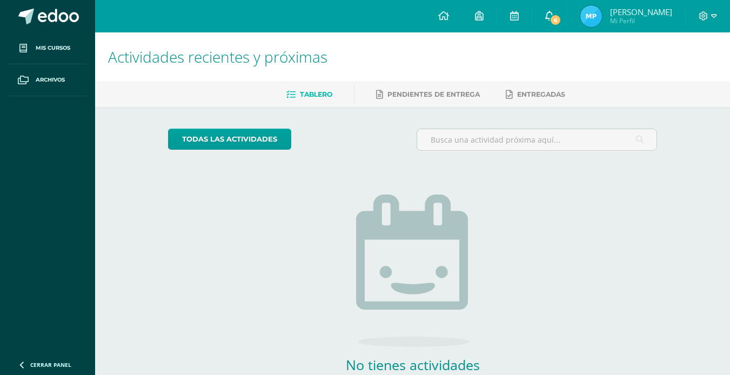
click at [554, 14] on span "6" at bounding box center [556, 20] width 12 height 12
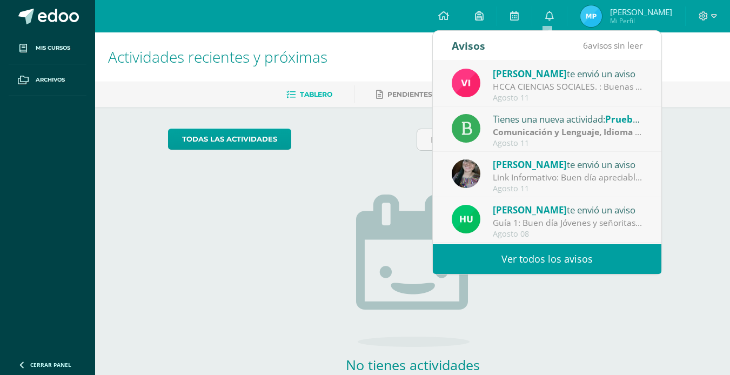
click at [568, 261] on link "Ver todos los avisos" at bounding box center [547, 259] width 229 height 30
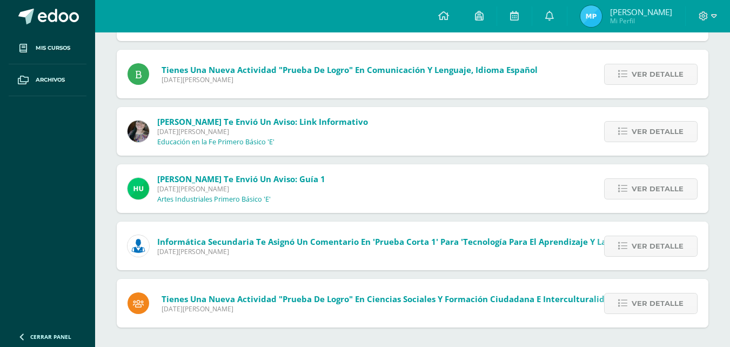
scroll to position [176, 0]
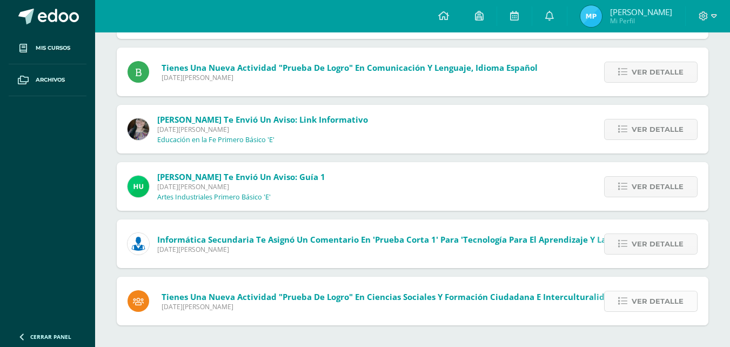
click at [678, 307] on span "Ver detalle" at bounding box center [658, 301] width 52 height 20
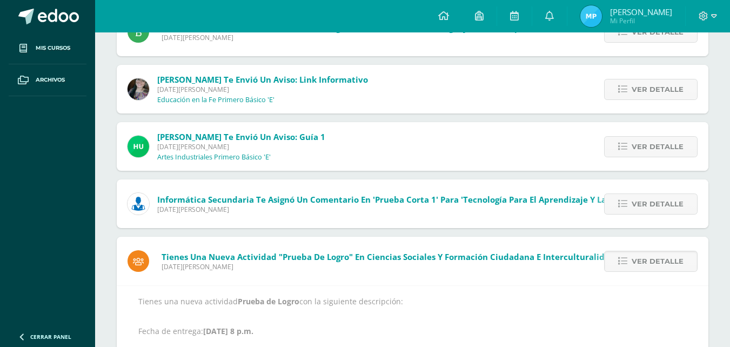
scroll to position [247, 0]
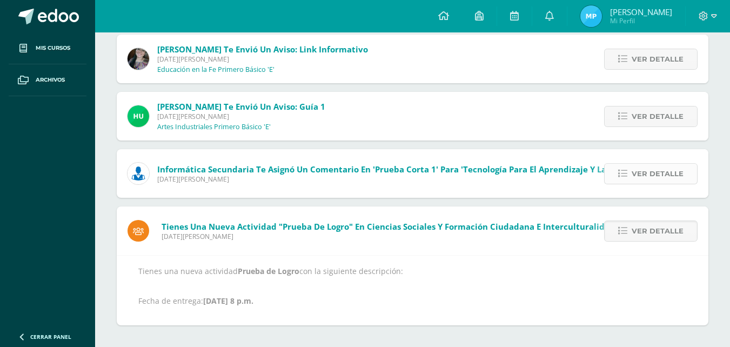
click at [633, 171] on link "Ver detalle" at bounding box center [651, 173] width 94 height 21
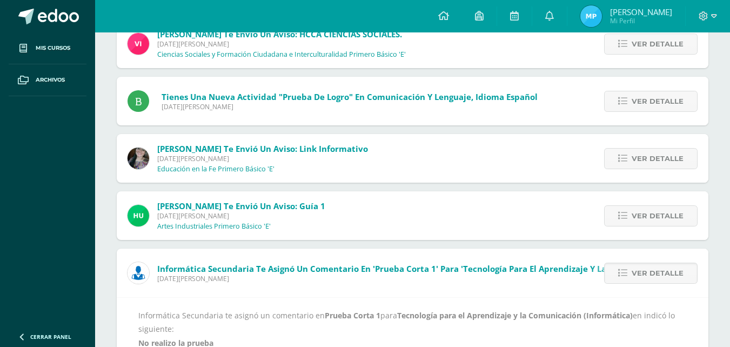
scroll to position [128, 0]
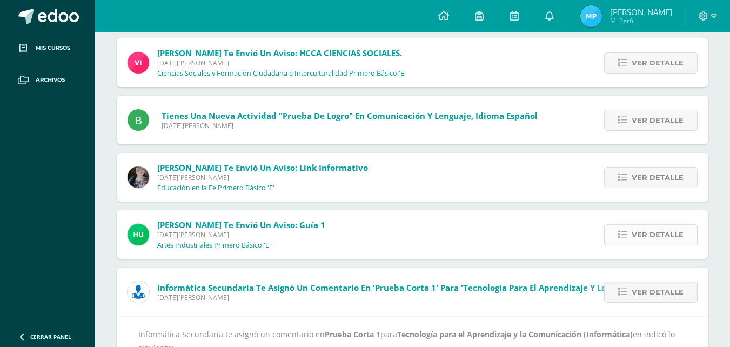
click at [636, 237] on span "Ver detalle" at bounding box center [658, 235] width 52 height 20
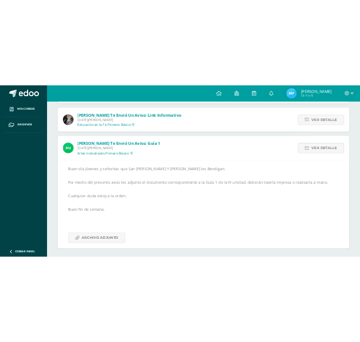
scroll to position [241, 0]
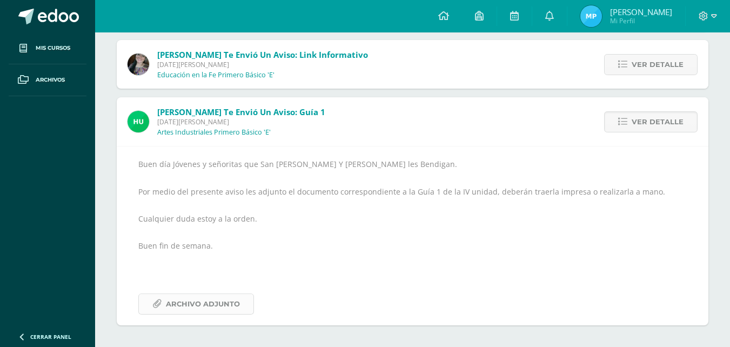
click at [227, 302] on span "Archivo Adjunto" at bounding box center [203, 304] width 74 height 20
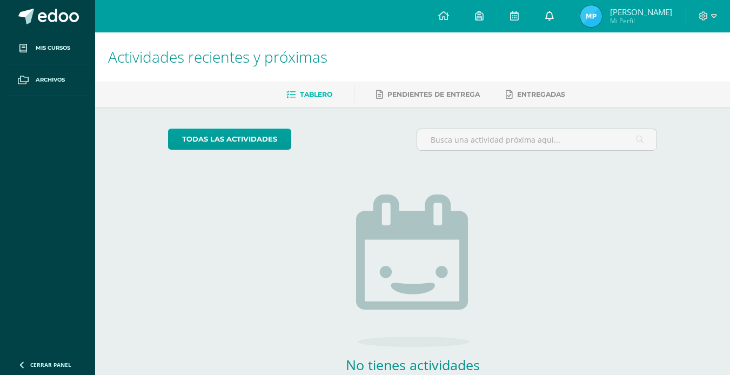
click at [368, 17] on link at bounding box center [550, 16] width 35 height 32
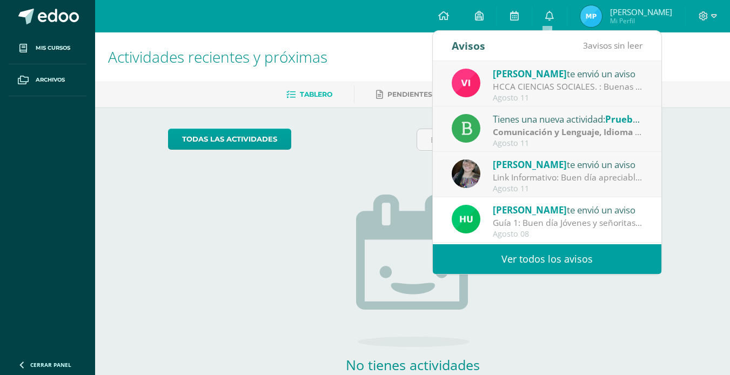
click at [368, 264] on link "Ver todos los avisos" at bounding box center [547, 259] width 229 height 30
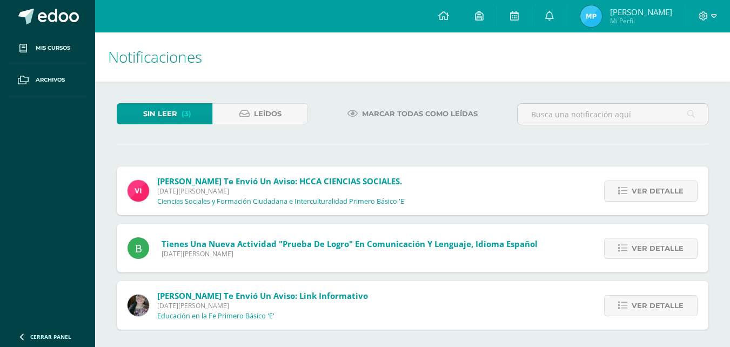
scroll to position [4, 0]
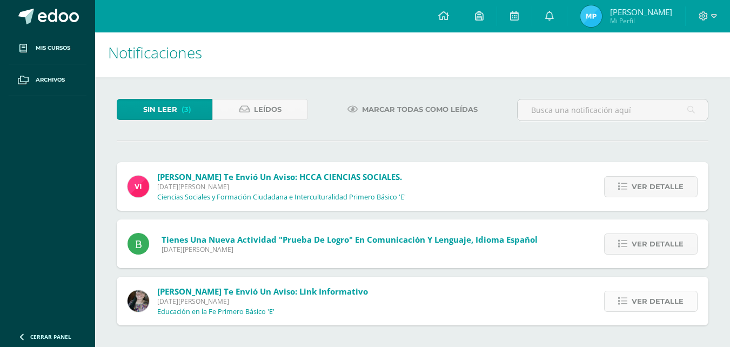
click at [648, 296] on span "Ver detalle" at bounding box center [658, 301] width 52 height 20
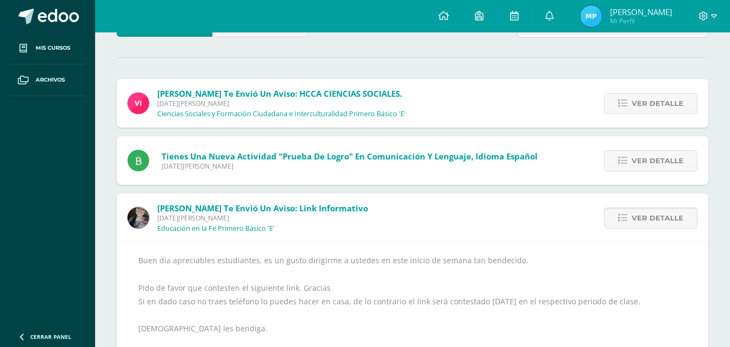
scroll to position [163, 0]
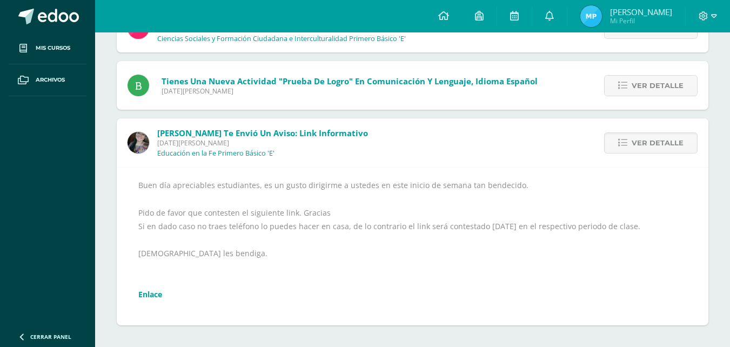
click at [159, 294] on link "Enlace" at bounding box center [150, 294] width 24 height 10
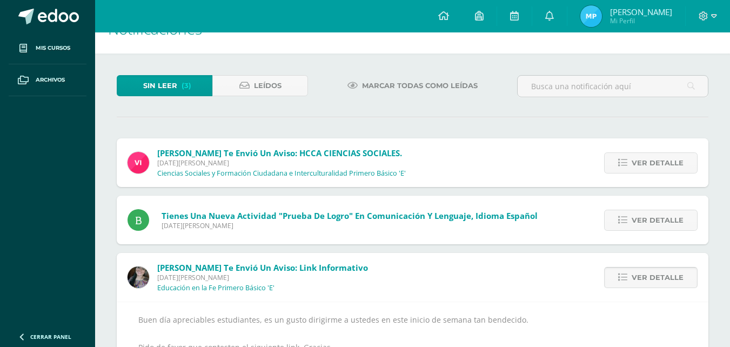
scroll to position [55, 0]
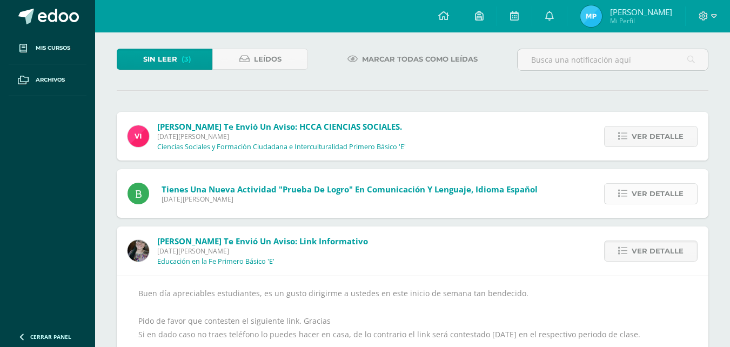
click at [652, 195] on span "Ver detalle" at bounding box center [658, 194] width 52 height 20
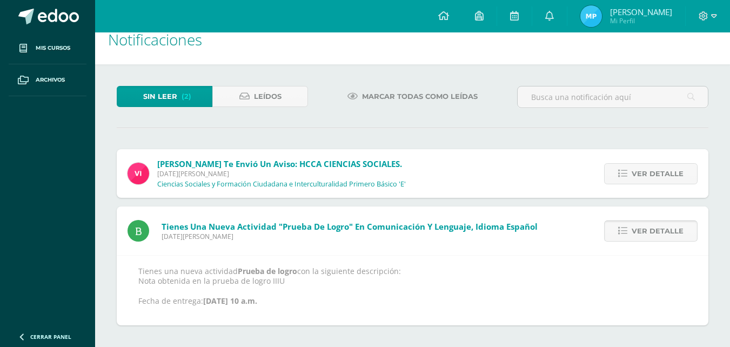
scroll to position [17, 0]
click at [650, 175] on span "Ver detalle" at bounding box center [658, 174] width 52 height 20
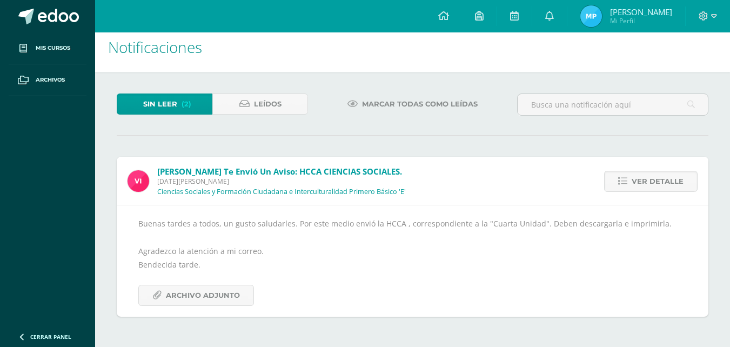
scroll to position [1, 0]
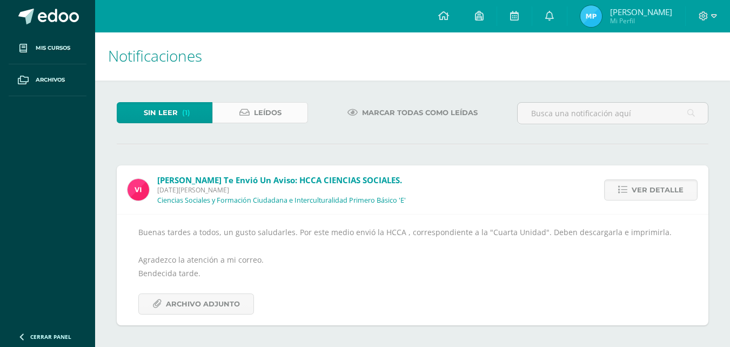
click at [238, 118] on link "Leídos" at bounding box center [260, 112] width 96 height 21
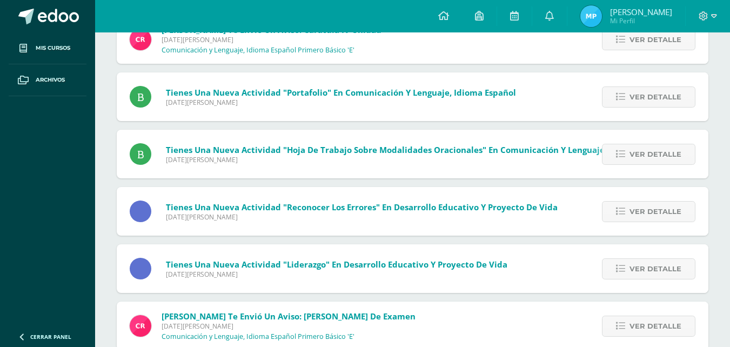
scroll to position [820, 0]
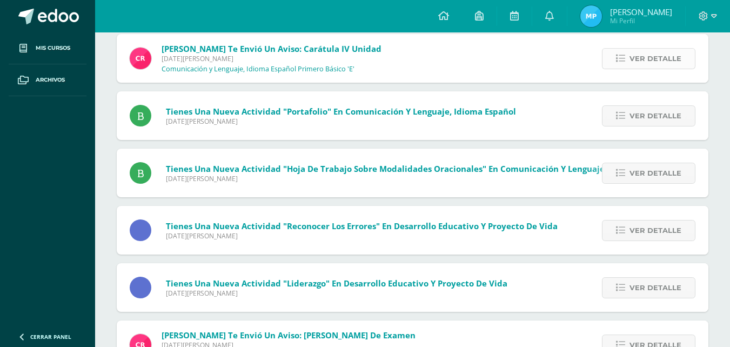
click at [626, 62] on icon at bounding box center [620, 58] width 9 height 9
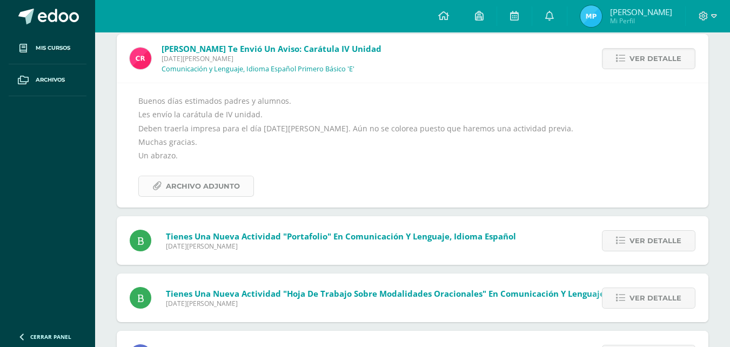
click at [230, 191] on span "Archivo Adjunto" at bounding box center [203, 186] width 74 height 20
